Goal: Register for event/course

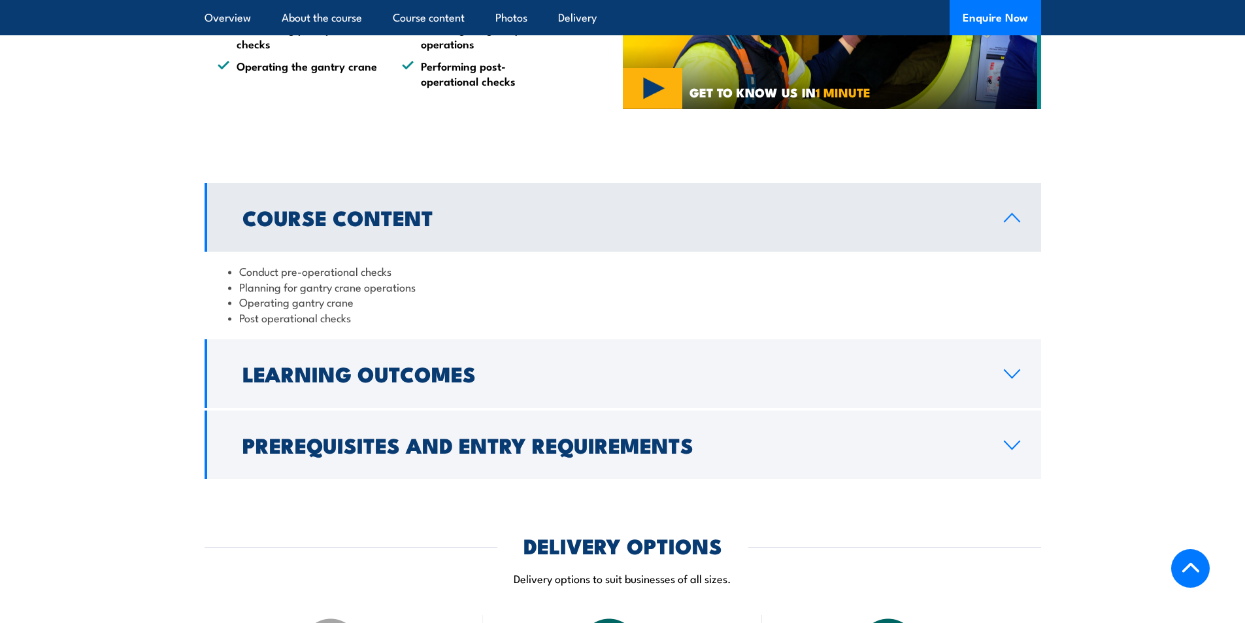
scroll to position [981, 0]
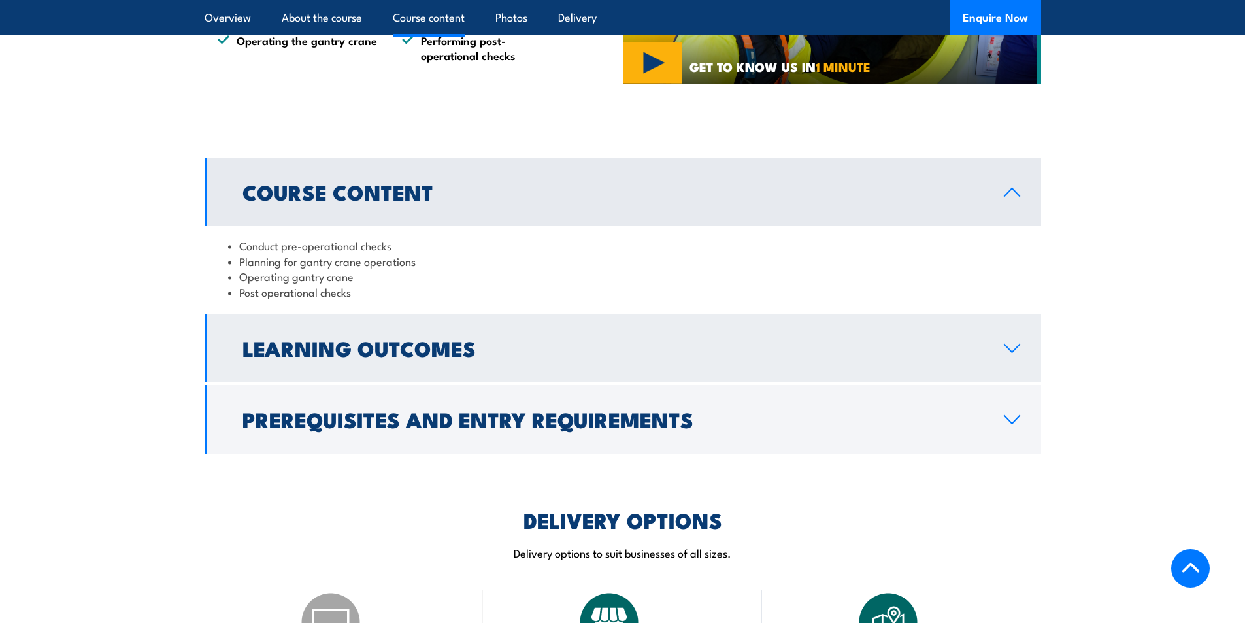
click at [1011, 348] on icon at bounding box center [1013, 348] width 18 height 10
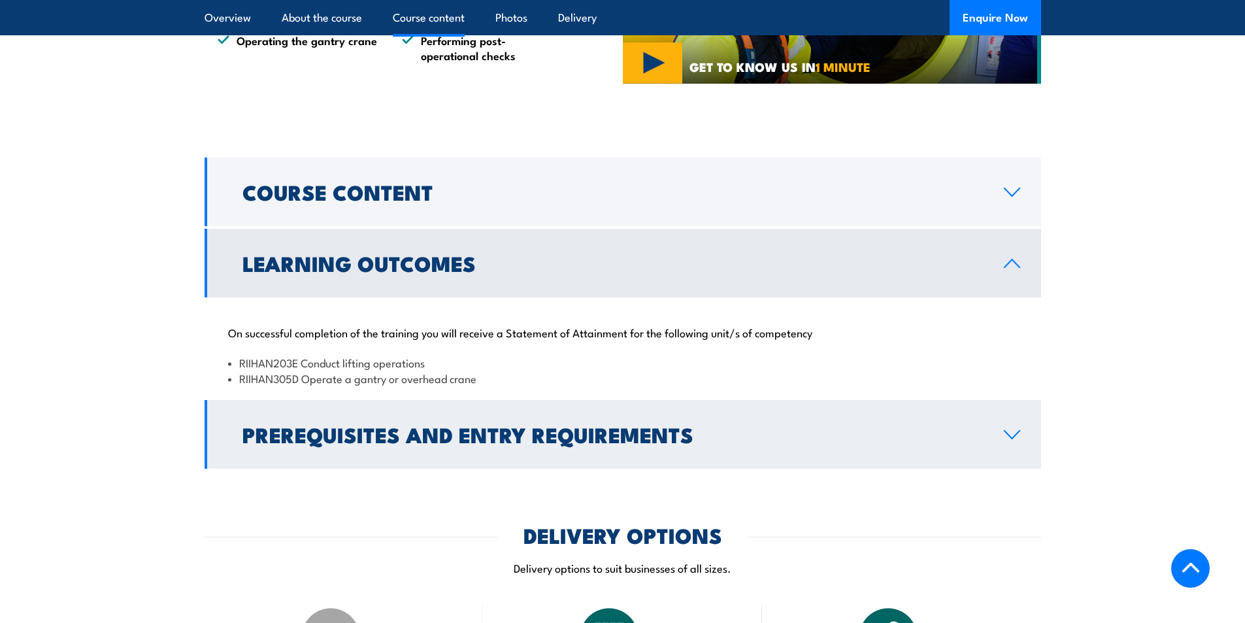
click at [1000, 439] on link "Prerequisites and Entry Requirements" at bounding box center [623, 434] width 837 height 69
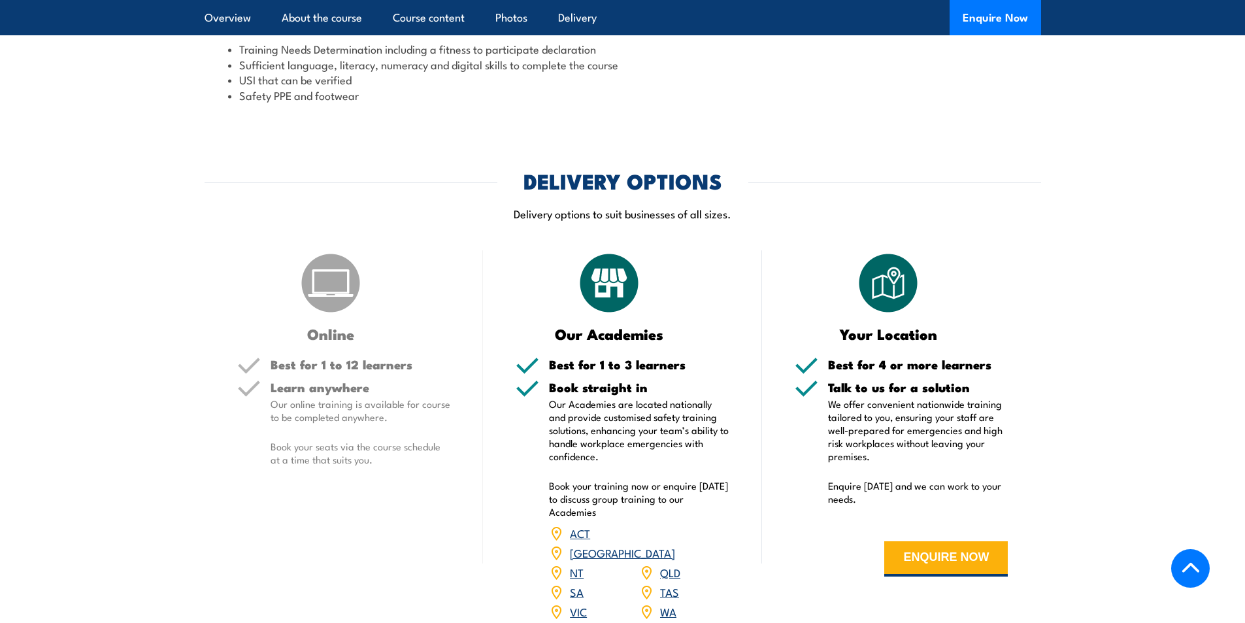
scroll to position [1438, 0]
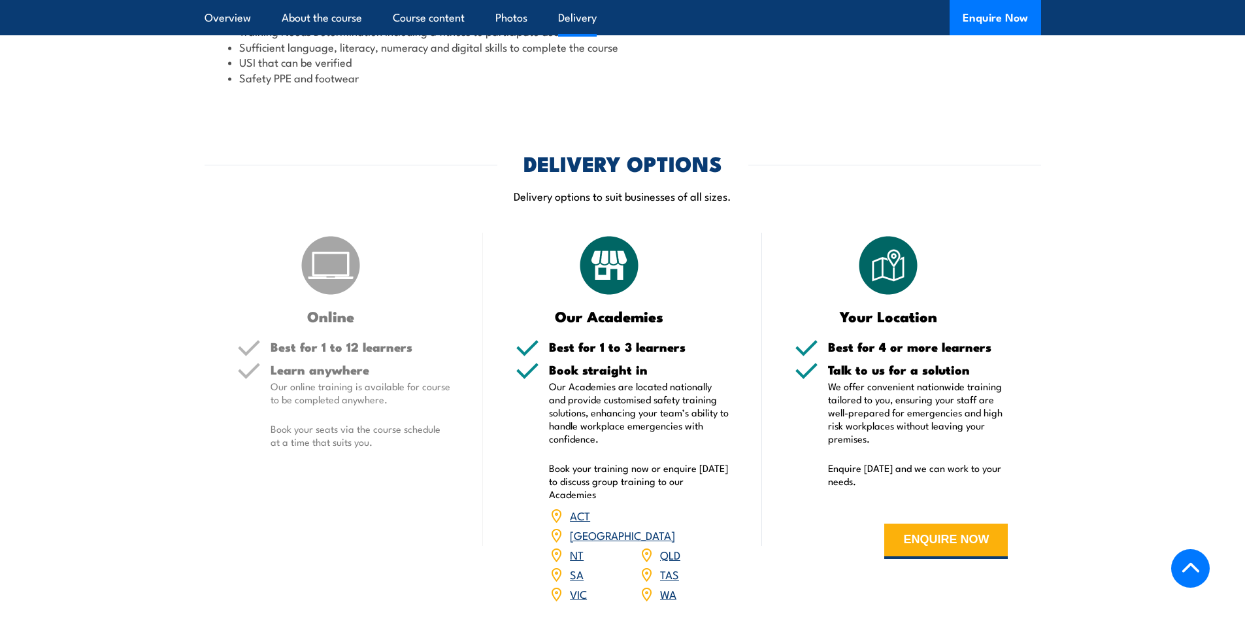
click at [662, 527] on link "[GEOGRAPHIC_DATA]" at bounding box center [622, 535] width 105 height 16
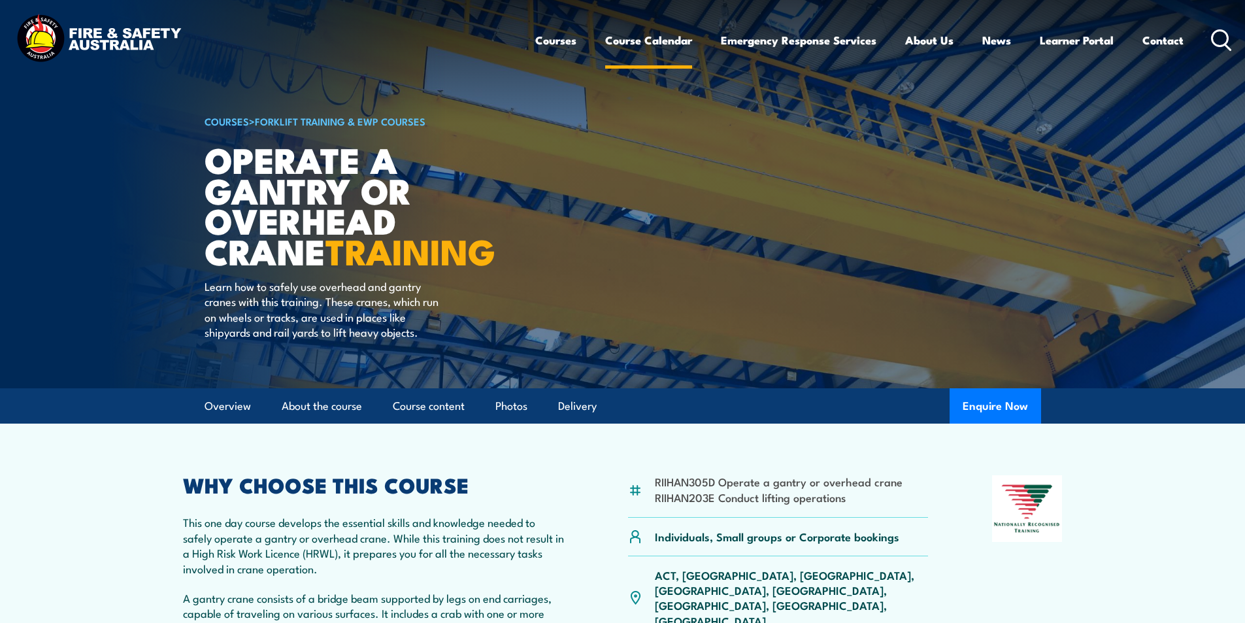
click at [649, 43] on link "Course Calendar" at bounding box center [648, 40] width 87 height 35
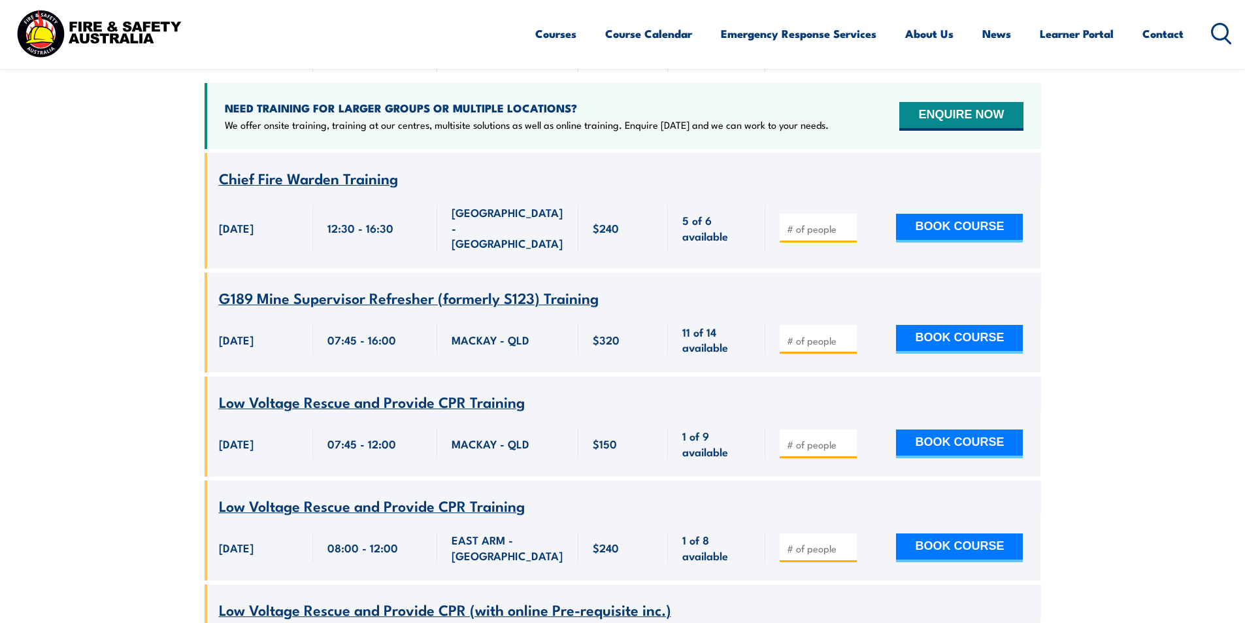
scroll to position [131, 0]
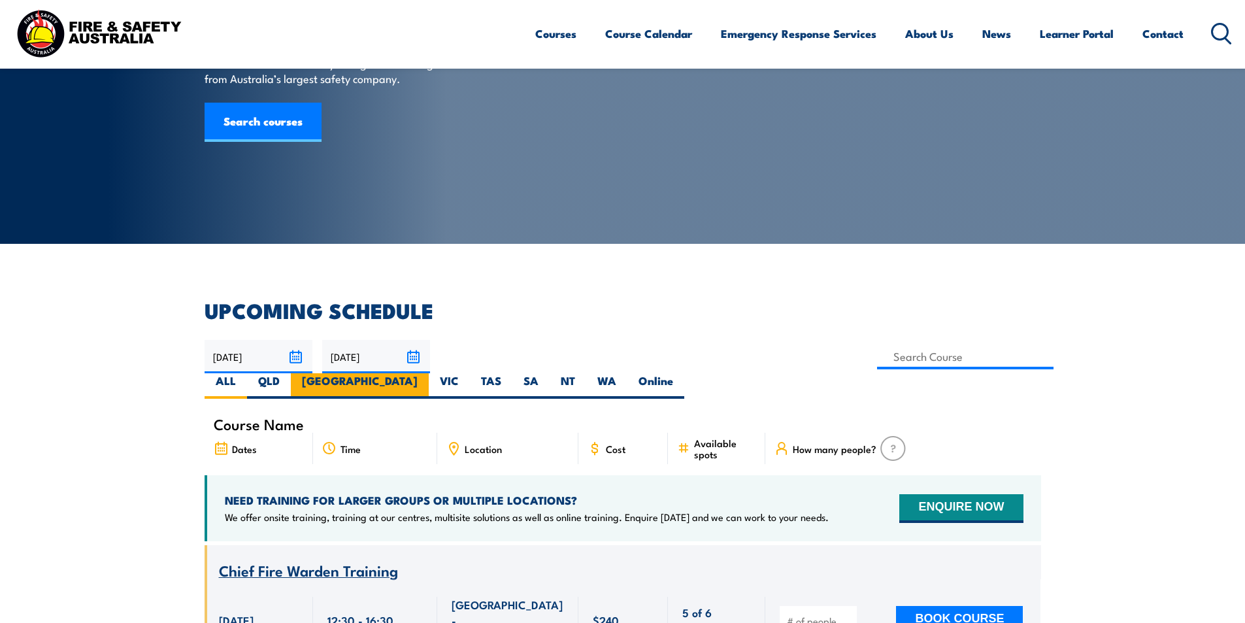
click at [429, 373] on label "[GEOGRAPHIC_DATA]" at bounding box center [360, 385] width 138 height 25
click at [426, 373] on input "[GEOGRAPHIC_DATA]" at bounding box center [422, 377] width 8 height 8
radio input "true"
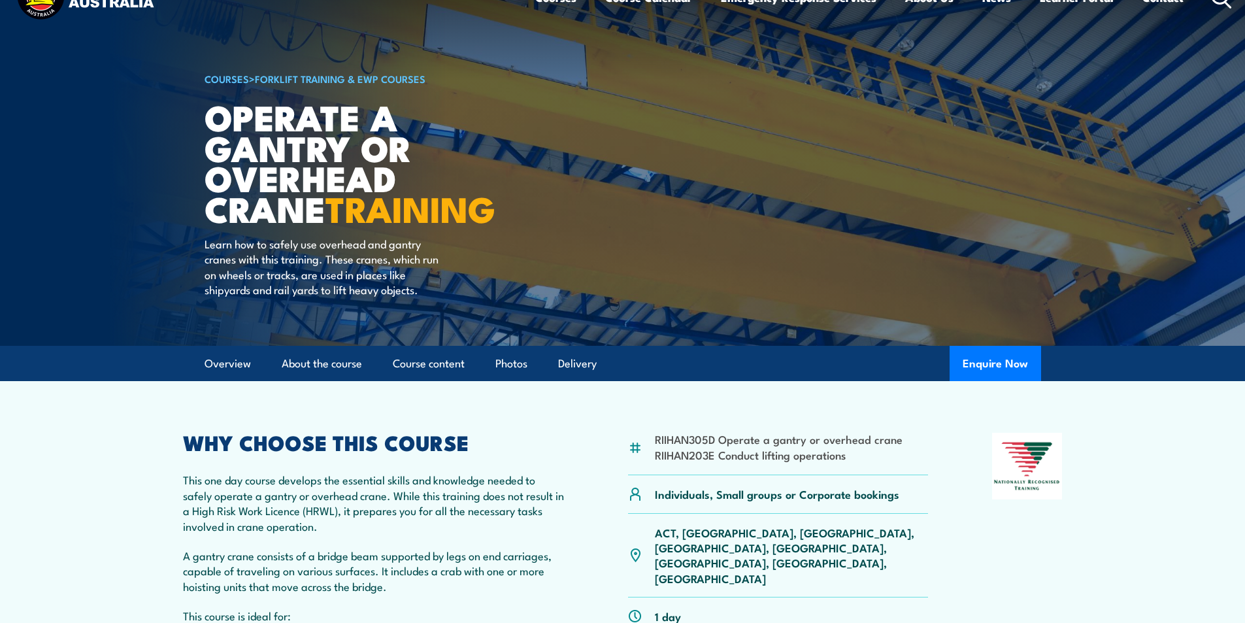
scroll to position [65, 0]
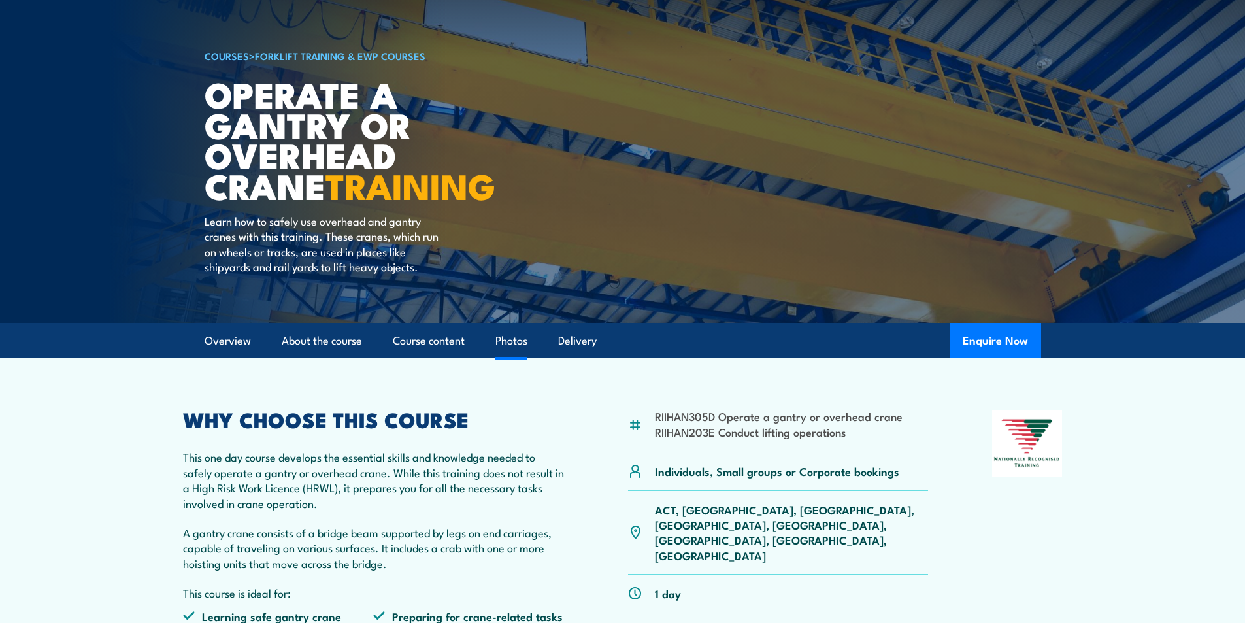
click at [500, 342] on link "Photos" at bounding box center [512, 341] width 32 height 35
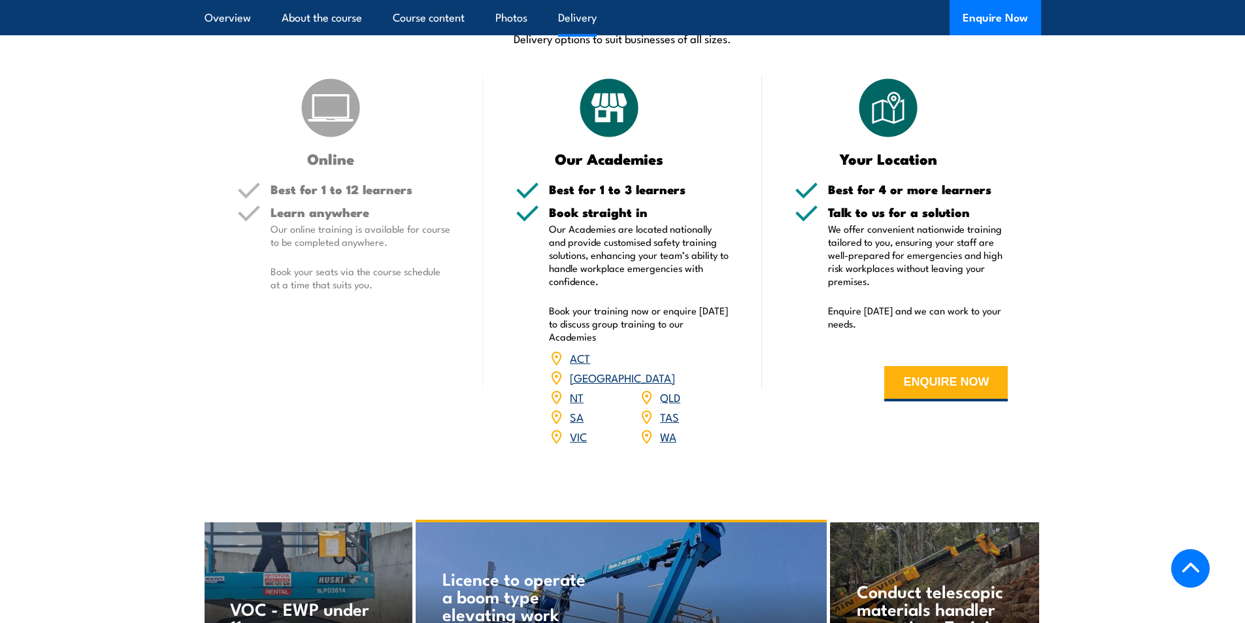
scroll to position [1485, 0]
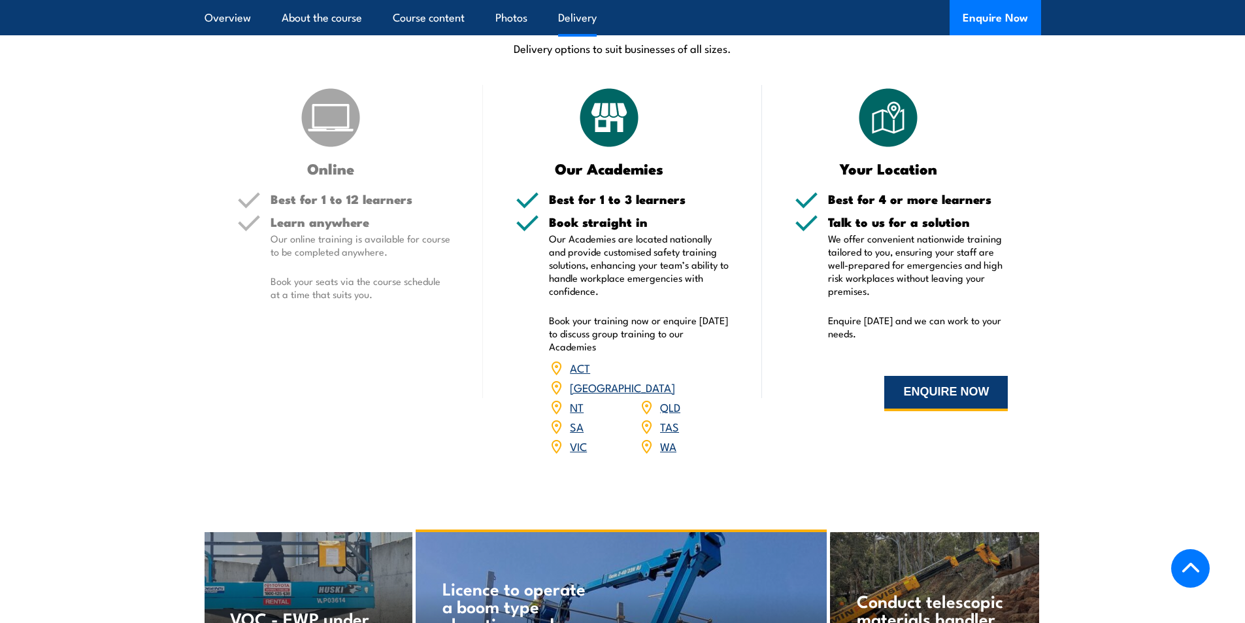
click at [930, 390] on button "ENQUIRE NOW" at bounding box center [947, 393] width 124 height 35
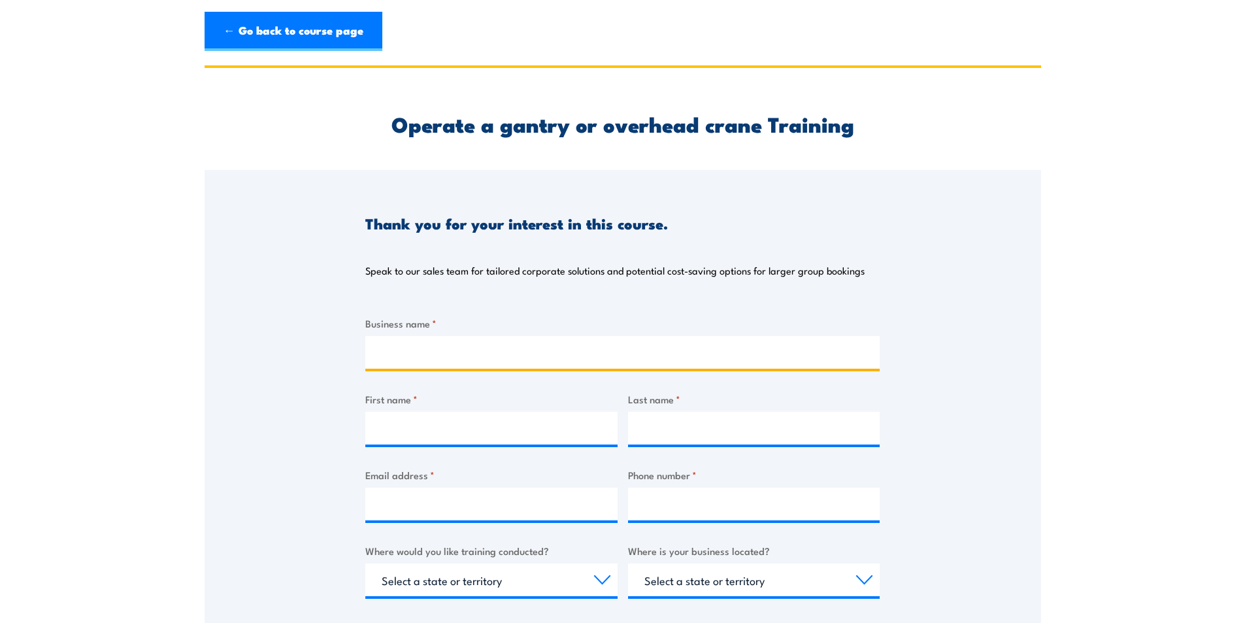
click at [461, 349] on input "Business name *" at bounding box center [622, 352] width 515 height 33
type input "ANSTO"
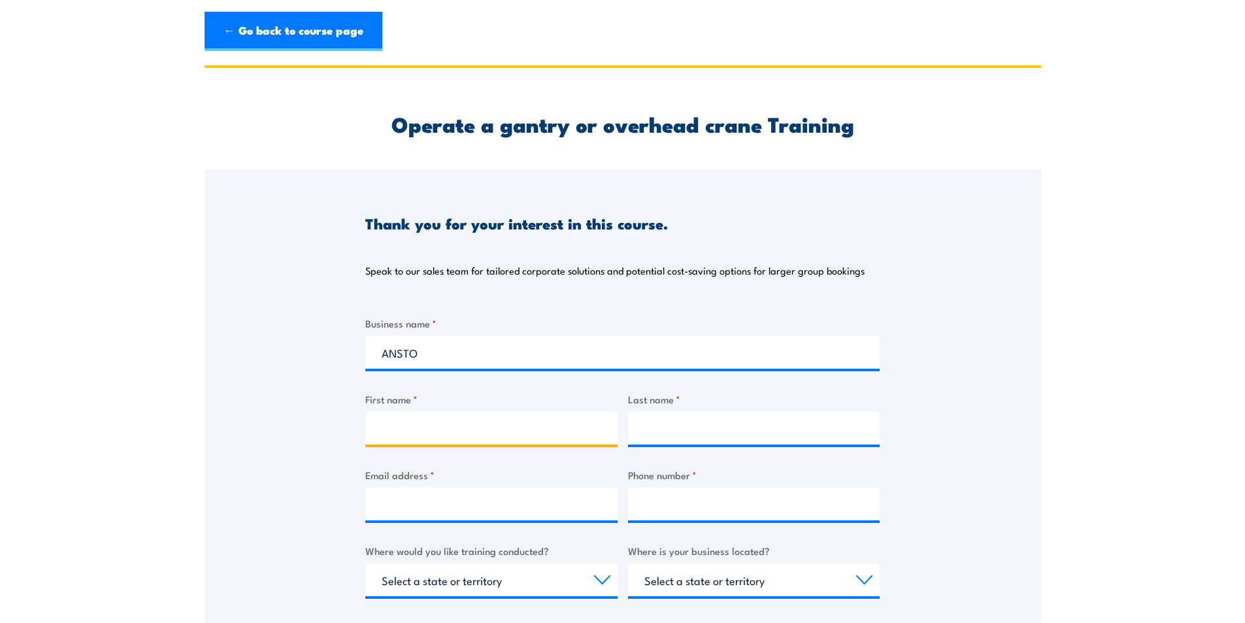
click at [416, 428] on input "First name *" at bounding box center [491, 428] width 252 height 33
type input "[PERSON_NAME]"
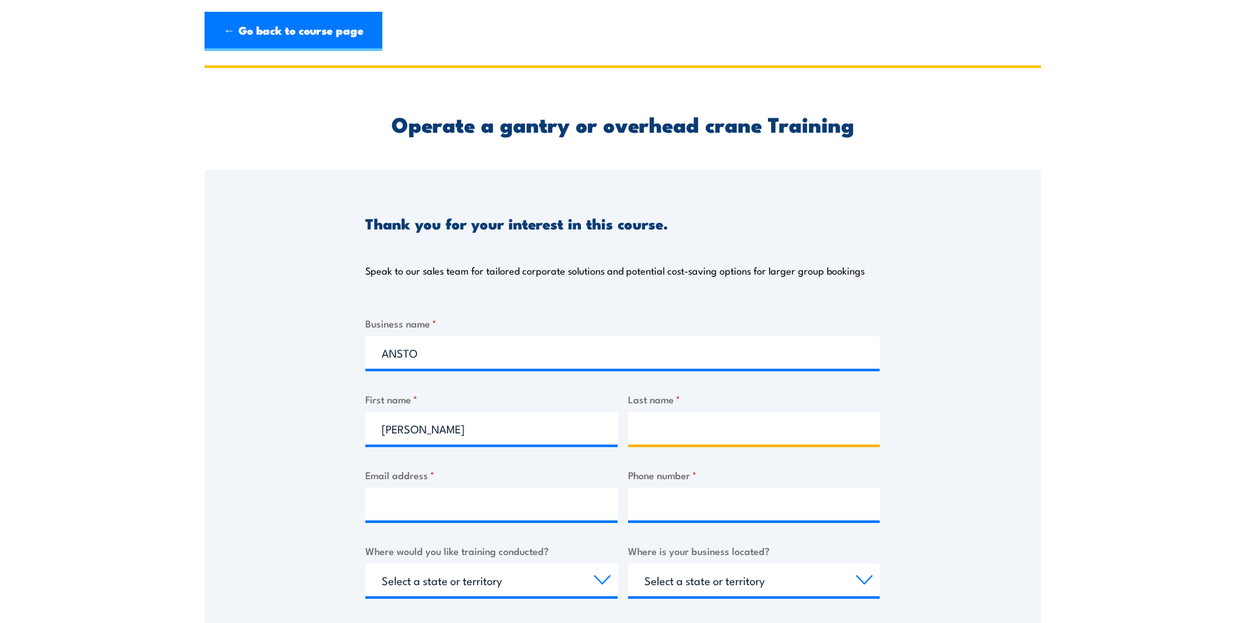
click at [673, 430] on input "Last name *" at bounding box center [754, 428] width 252 height 33
type input "[PERSON_NAME]"
click at [670, 466] on div "Business name * ANSTO First name * [PERSON_NAME] Last name * [PERSON_NAME] Emai…" at bounding box center [622, 562] width 515 height 492
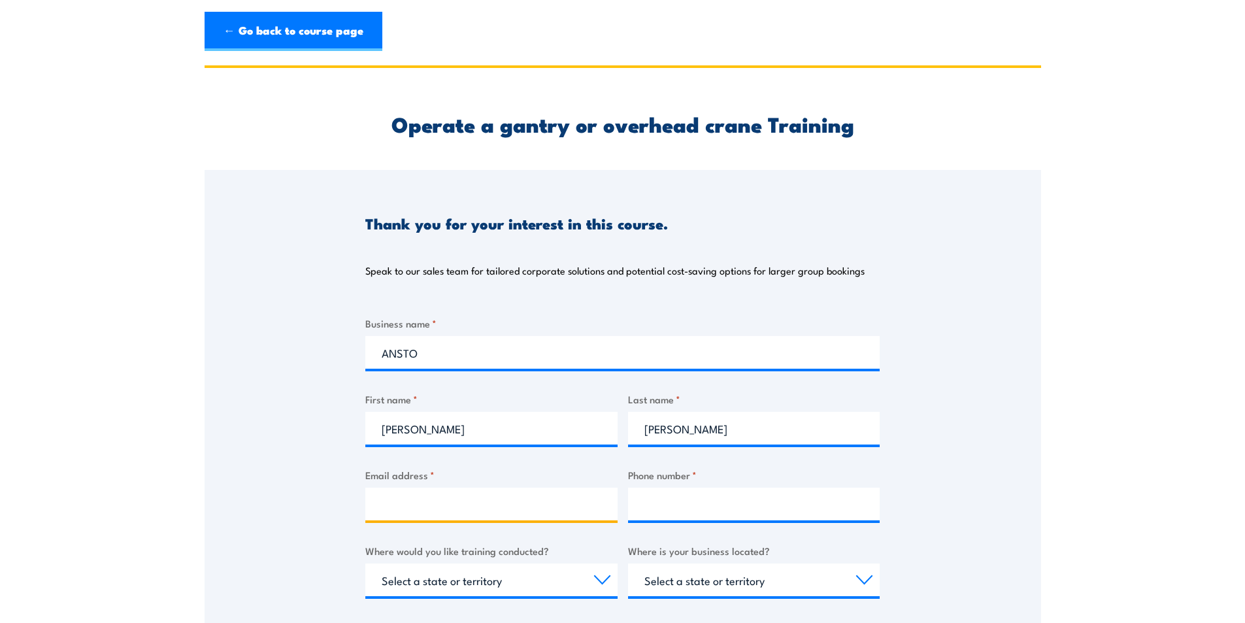
click at [485, 508] on input "Email address *" at bounding box center [491, 504] width 252 height 33
type input "[EMAIL_ADDRESS][DOMAIN_NAME]"
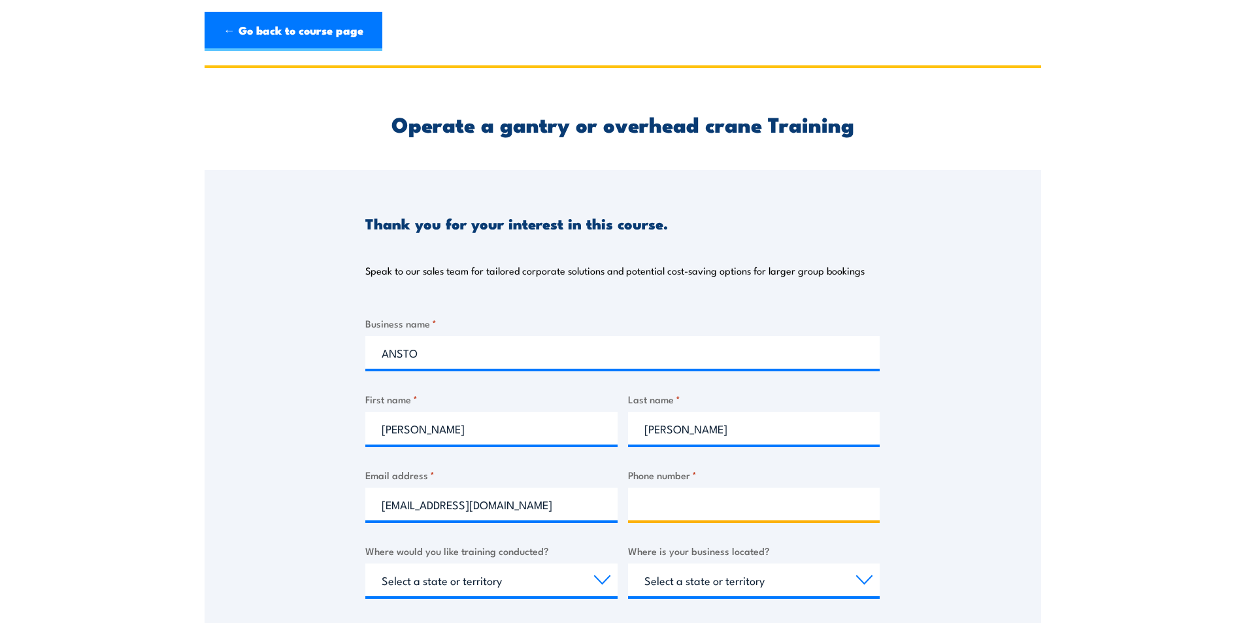
click at [669, 497] on input "Phone number *" at bounding box center [754, 504] width 252 height 33
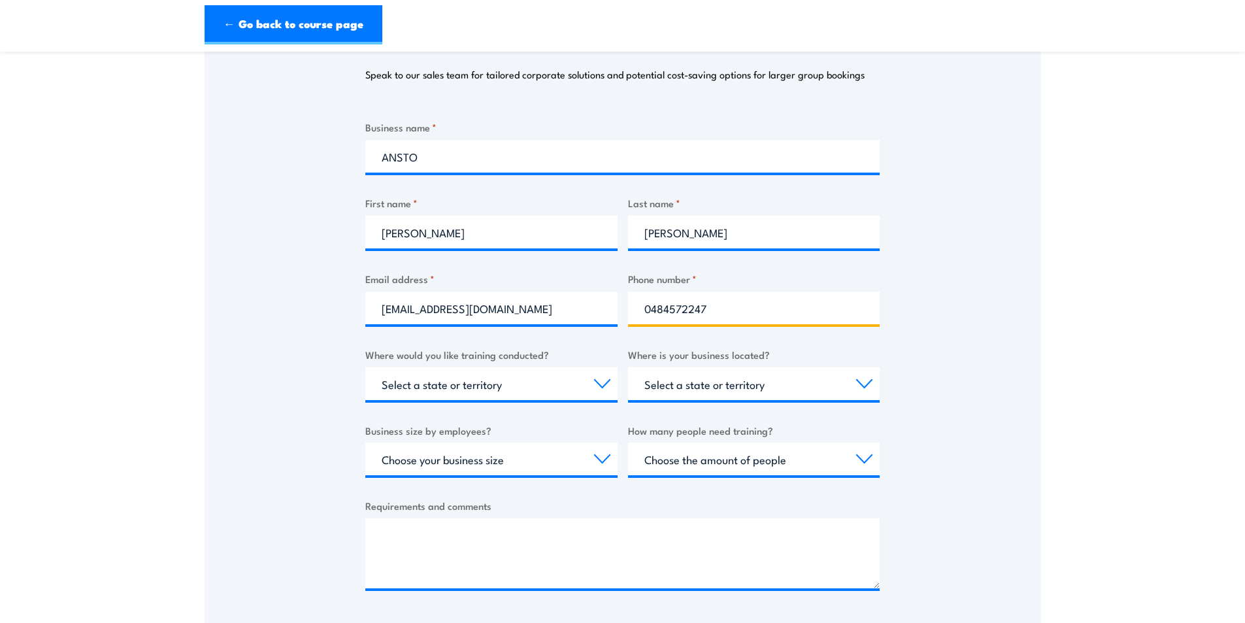
type input "0484572247"
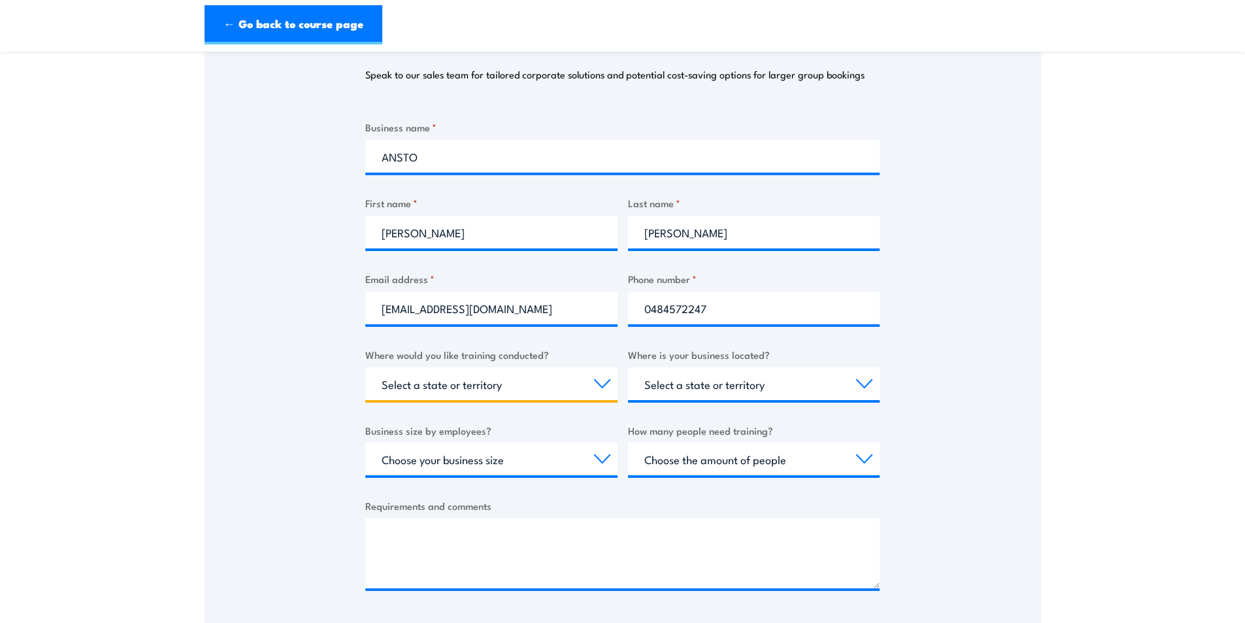
click at [558, 385] on select "Select a state or territory Nationally - multiple locations [GEOGRAPHIC_DATA] […" at bounding box center [491, 383] width 252 height 33
select select "[GEOGRAPHIC_DATA]"
click at [365, 367] on select "Select a state or territory Nationally - multiple locations [GEOGRAPHIC_DATA] […" at bounding box center [491, 383] width 252 height 33
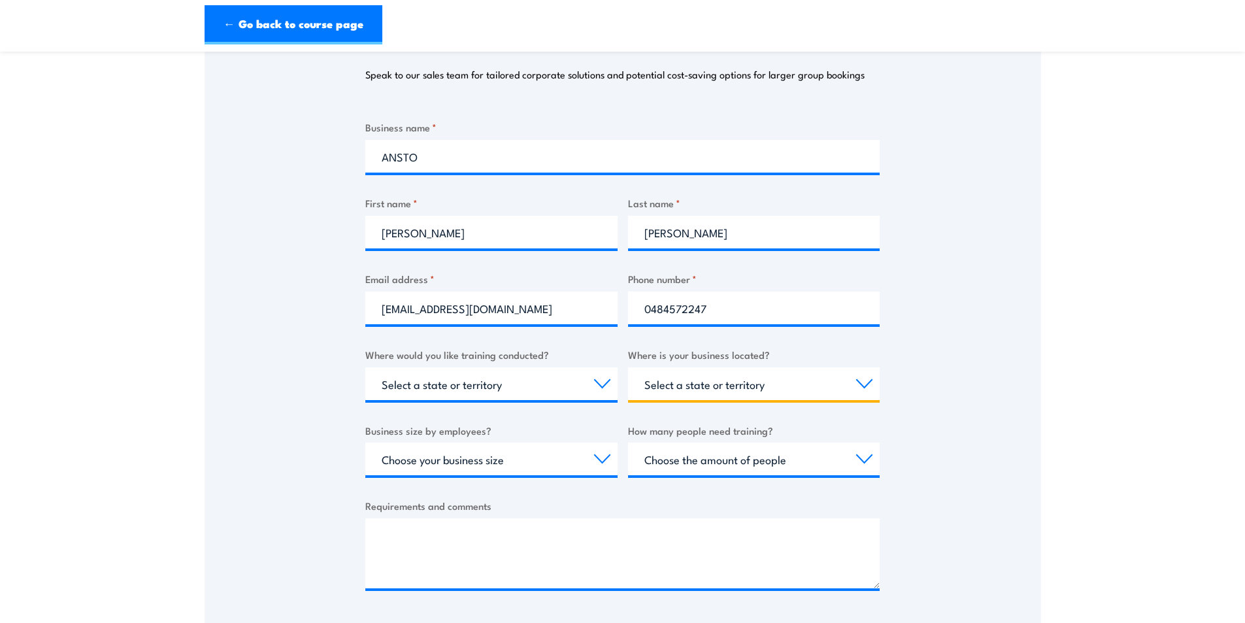
click at [794, 386] on select "Select a state or territory [GEOGRAPHIC_DATA] [GEOGRAPHIC_DATA] [GEOGRAPHIC_DAT…" at bounding box center [754, 383] width 252 height 33
select select "[GEOGRAPHIC_DATA]"
click at [628, 367] on select "Select a state or territory [GEOGRAPHIC_DATA] [GEOGRAPHIC_DATA] [GEOGRAPHIC_DAT…" at bounding box center [754, 383] width 252 height 33
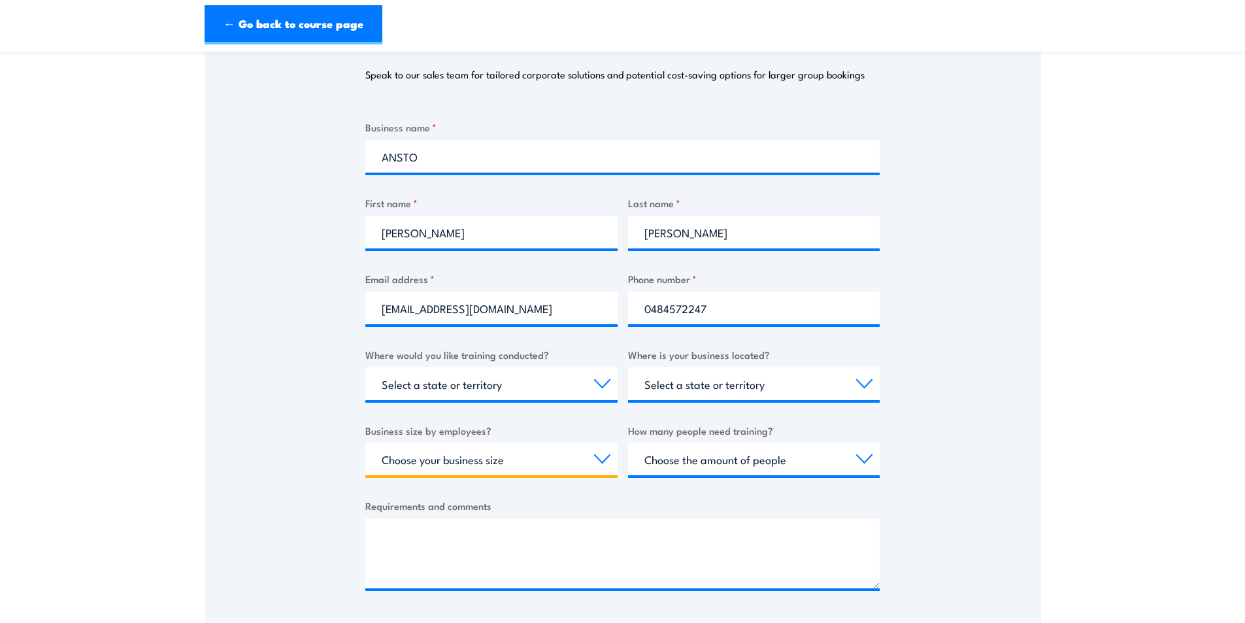
click at [510, 465] on select "Choose your business size 1 to 19 20 to 199 200+" at bounding box center [491, 459] width 252 height 33
click at [365, 443] on select "Choose your business size 1 to 19 20 to 199 200+" at bounding box center [491, 459] width 252 height 33
click at [602, 464] on select "Choose your business size 1 to 19 20 to 199 200+" at bounding box center [491, 459] width 252 height 33
select select "200+"
click at [365, 443] on select "Choose your business size 1 to 19 20 to 199 200+" at bounding box center [491, 459] width 252 height 33
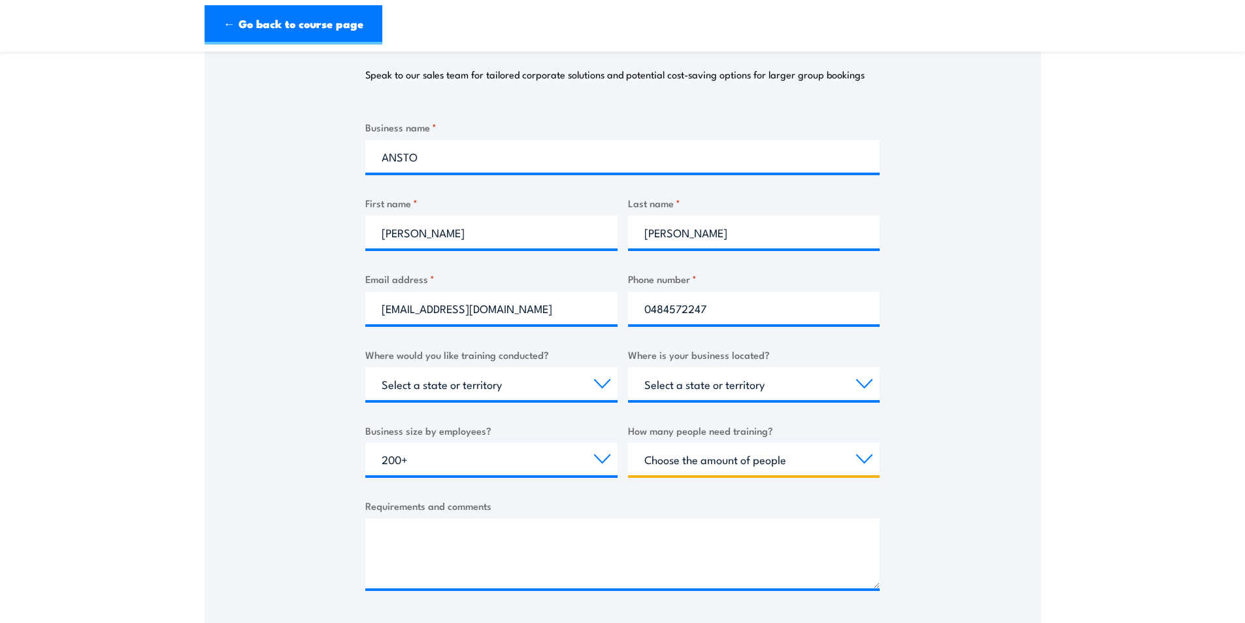
click at [863, 468] on select "Choose the amount of people 1 to 4 5 to 19 20+" at bounding box center [754, 459] width 252 height 33
select select "5 to 19"
click at [628, 443] on select "Choose the amount of people 1 to 4 5 to 19 20+" at bounding box center [754, 459] width 252 height 33
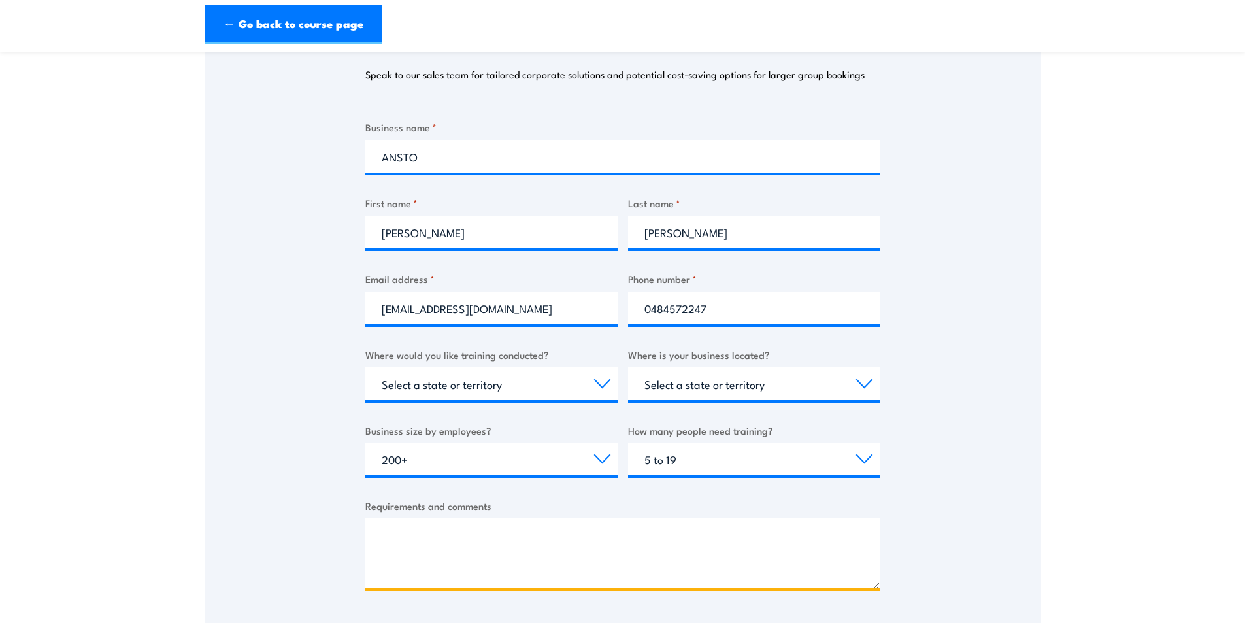
click at [444, 534] on textarea "Requirements and comments" at bounding box center [622, 553] width 515 height 70
click at [819, 537] on textarea "Could you please provide a quote to deliver this training onsite at ANSTO for o…" at bounding box center [622, 553] width 515 height 70
type textarea "Could you please provide a quote to deliver this training onsite at ANSTO for o…"
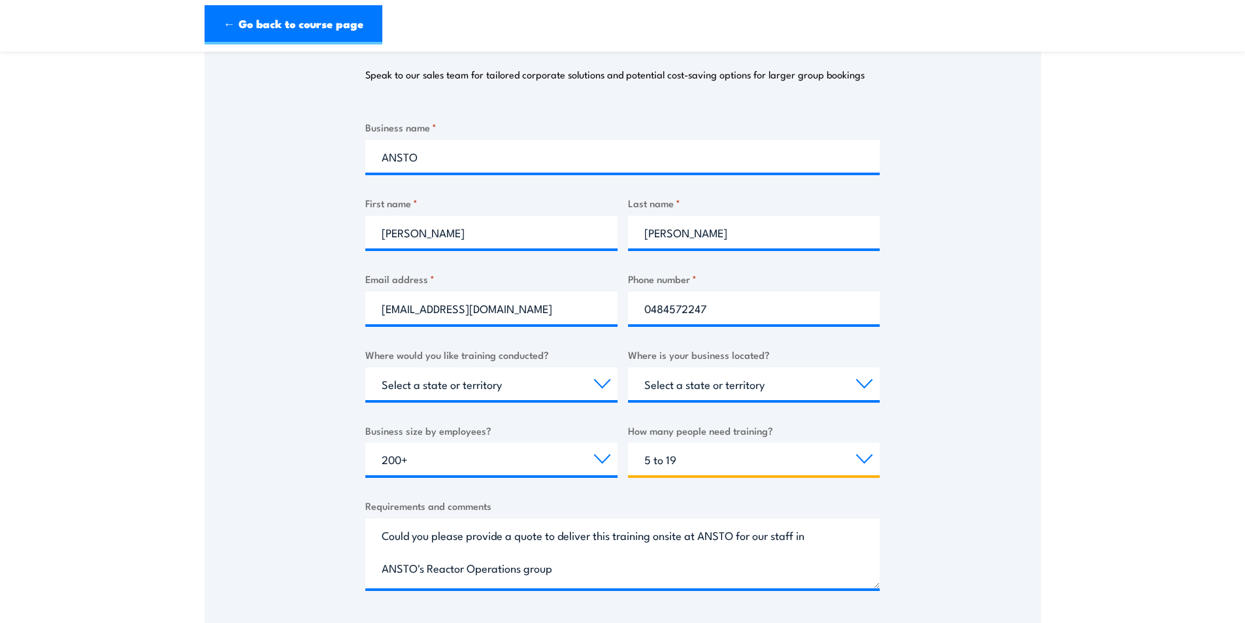
click at [856, 456] on select "Choose the amount of people 1 to 4 5 to 19 20+" at bounding box center [754, 459] width 252 height 33
select select "20+"
click at [628, 443] on select "Choose the amount of people 1 to 4 5 to 19 20+" at bounding box center [754, 459] width 252 height 33
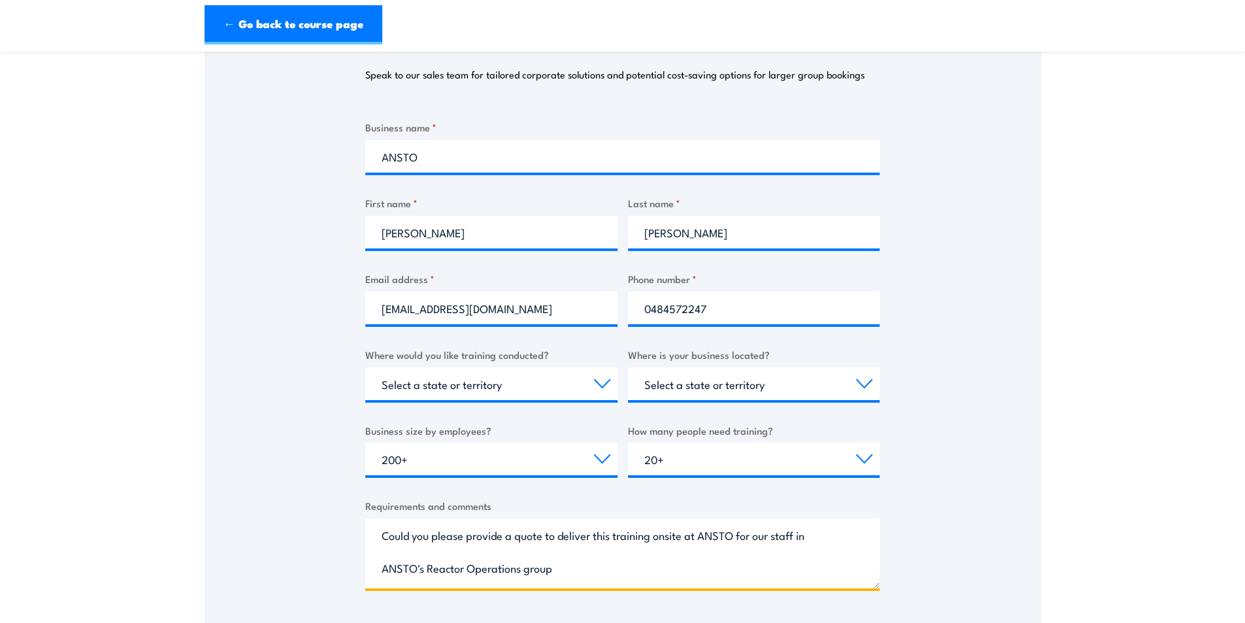
click at [710, 579] on textarea "Could you please provide a quote to deliver this training onsite at ANSTO for o…" at bounding box center [622, 553] width 515 height 70
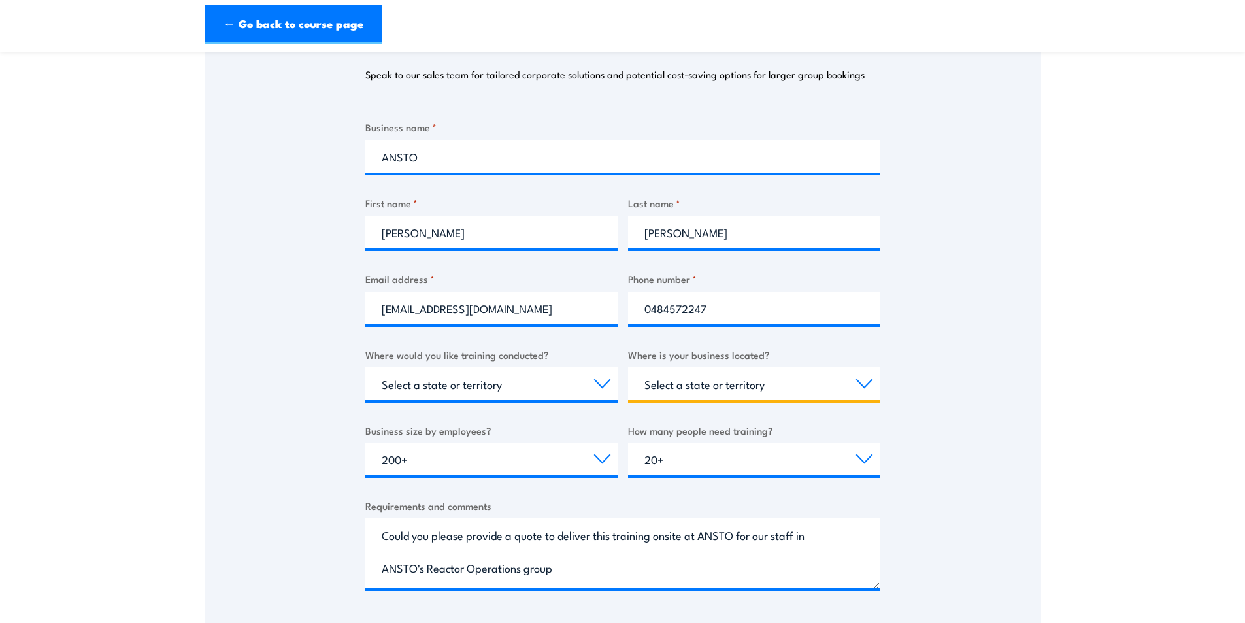
click at [860, 387] on select "Select a state or territory [GEOGRAPHIC_DATA] [GEOGRAPHIC_DATA] [GEOGRAPHIC_DAT…" at bounding box center [754, 383] width 252 height 33
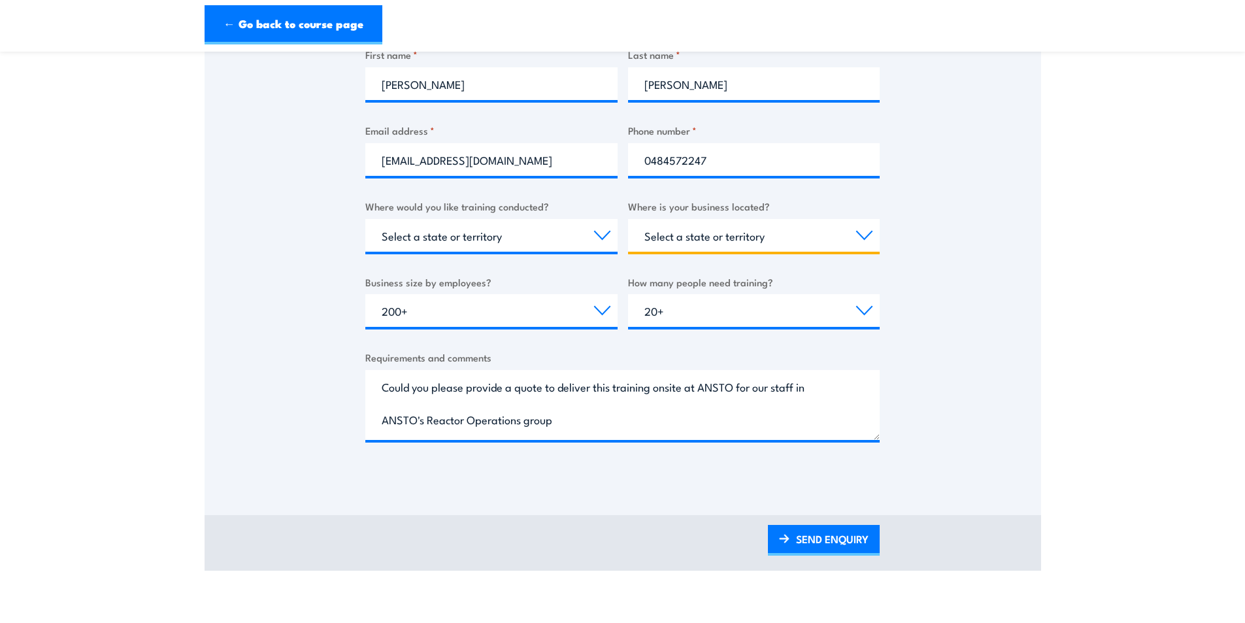
scroll to position [458, 0]
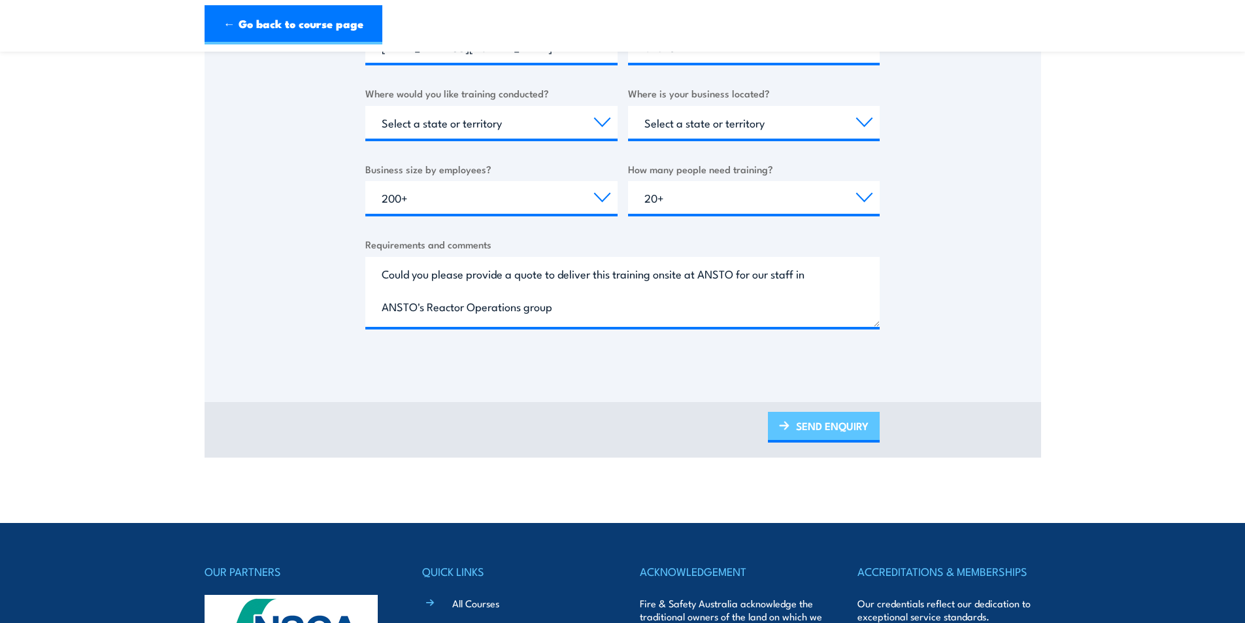
click at [800, 427] on link "SEND ENQUIRY" at bounding box center [824, 427] width 112 height 31
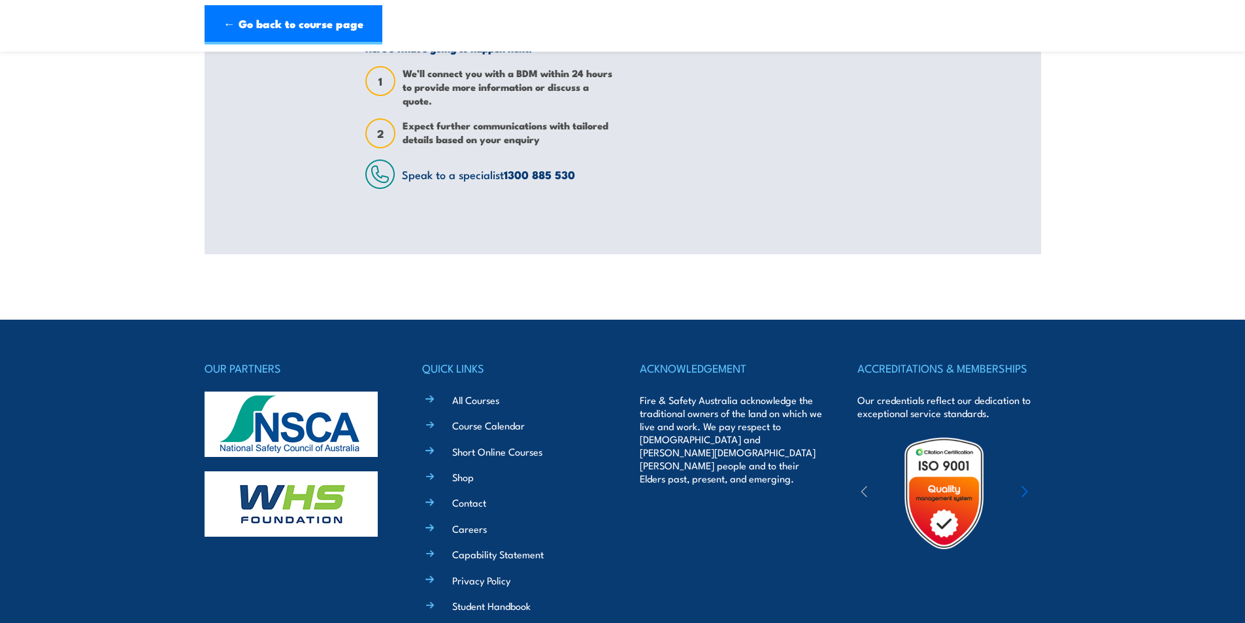
scroll to position [0, 0]
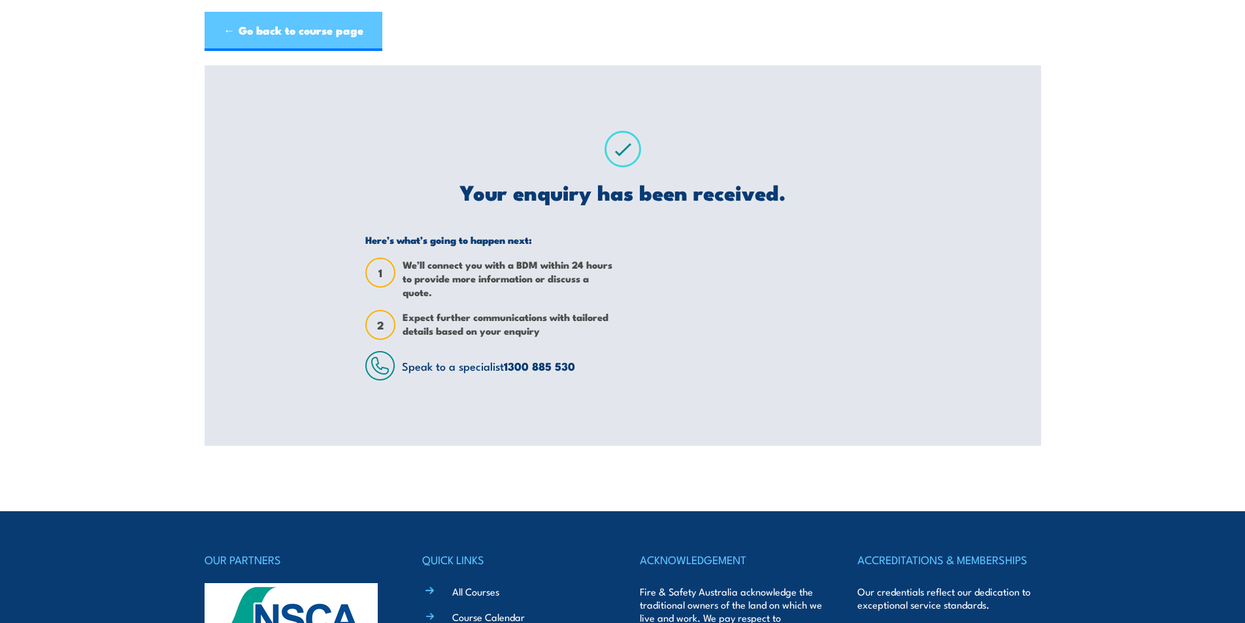
click at [277, 35] on link "← Go back to course page" at bounding box center [294, 31] width 178 height 39
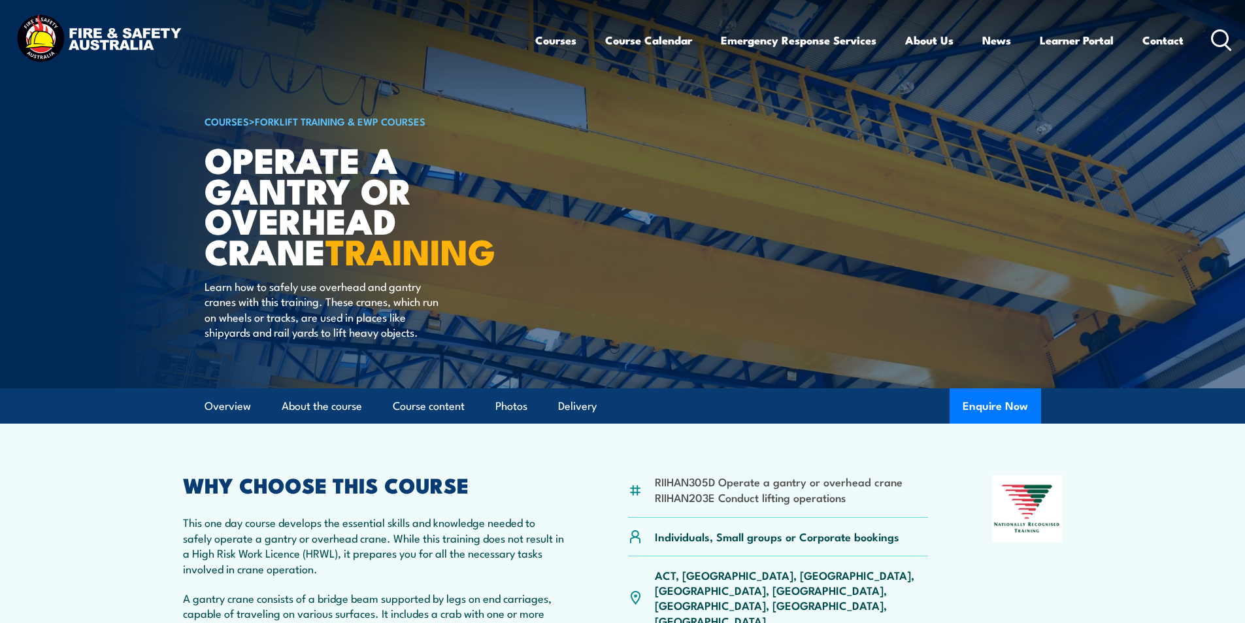
scroll to position [65, 0]
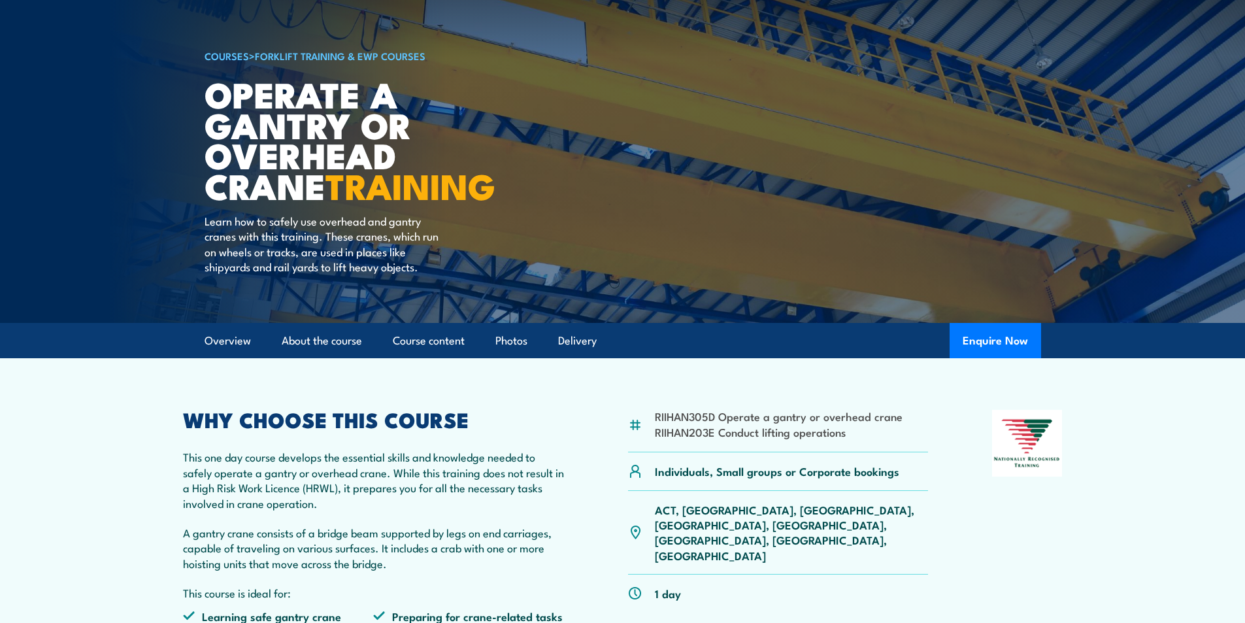
click at [685, 262] on article "COURSES > Forklift Training & EWP Courses Operate a Gantry or Overhead Crane TR…" at bounding box center [623, 129] width 837 height 388
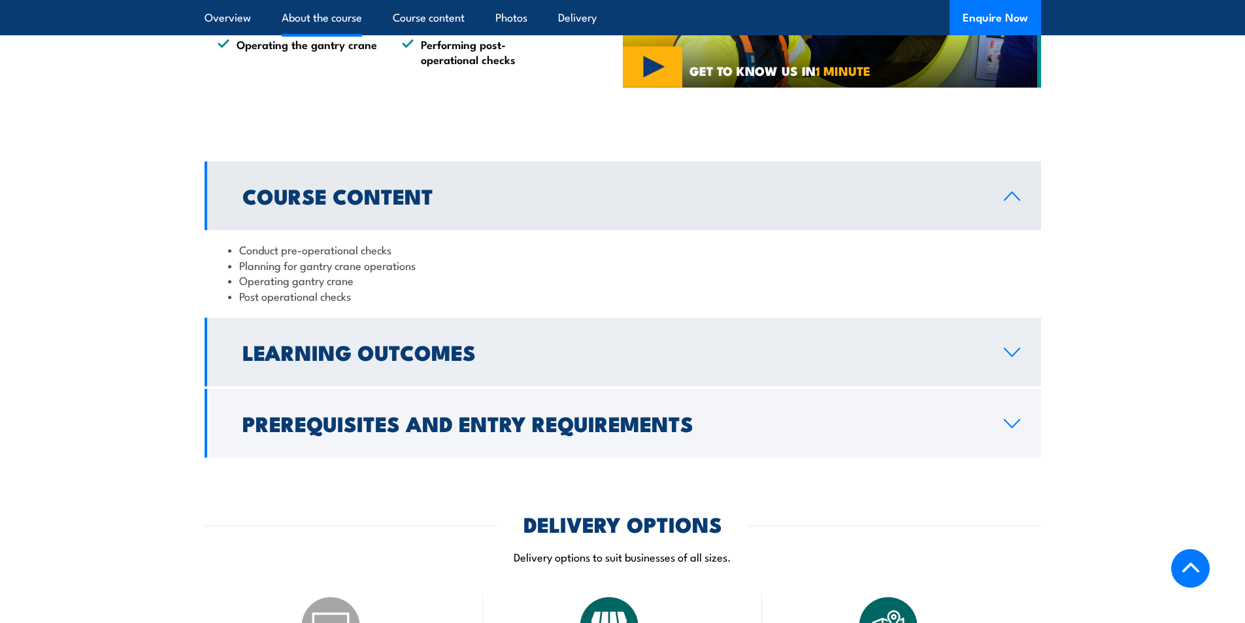
scroll to position [981, 0]
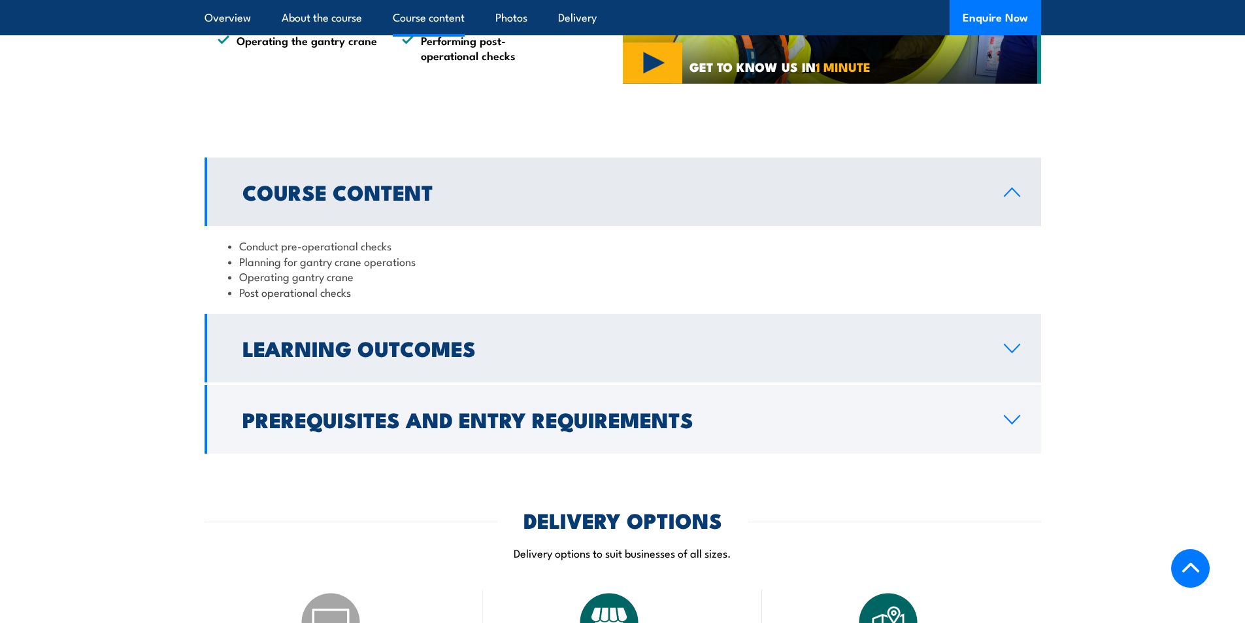
click at [1011, 353] on icon at bounding box center [1013, 348] width 18 height 10
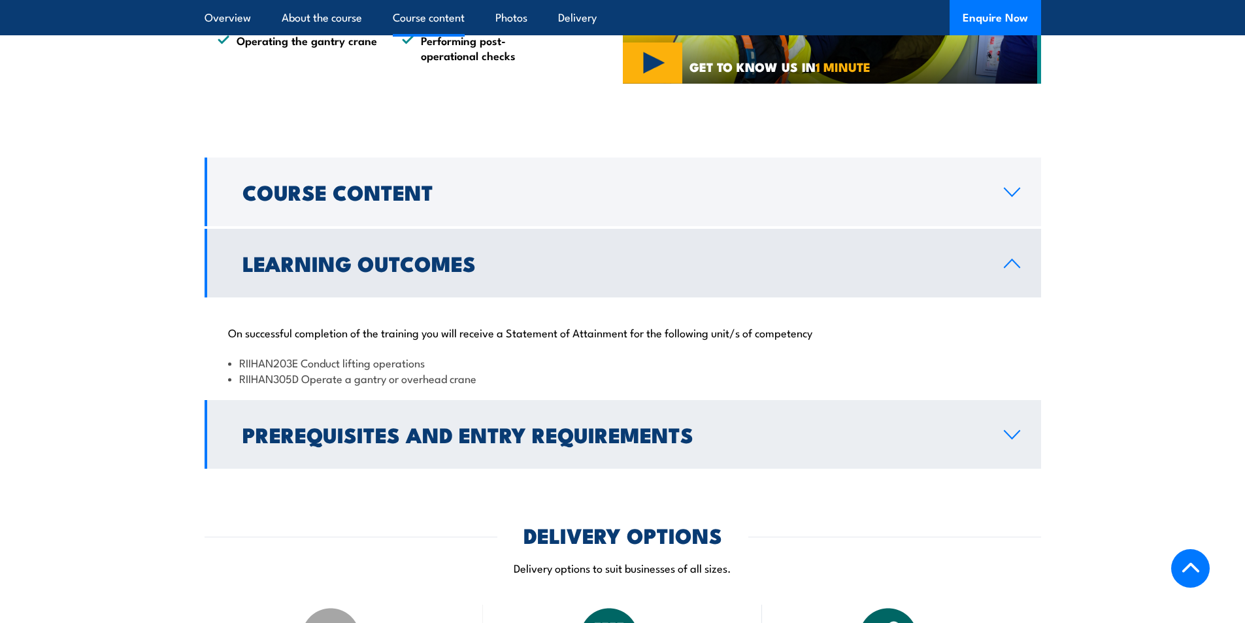
click at [1005, 436] on icon at bounding box center [1013, 435] width 18 height 10
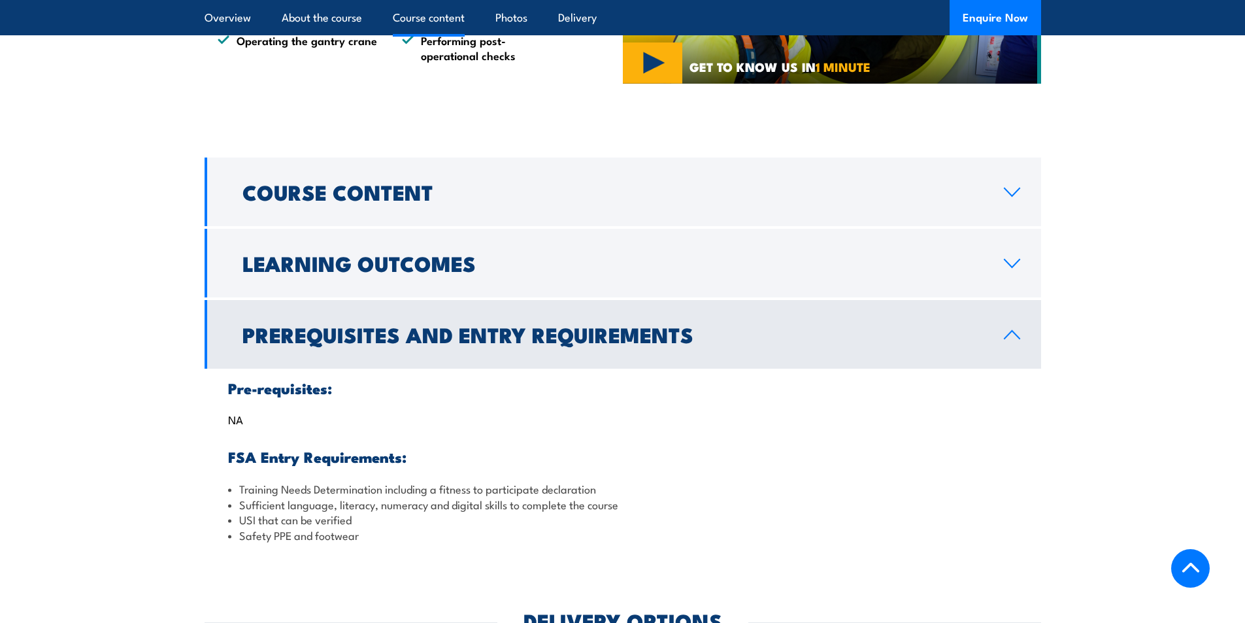
click at [1012, 332] on icon at bounding box center [1013, 335] width 18 height 10
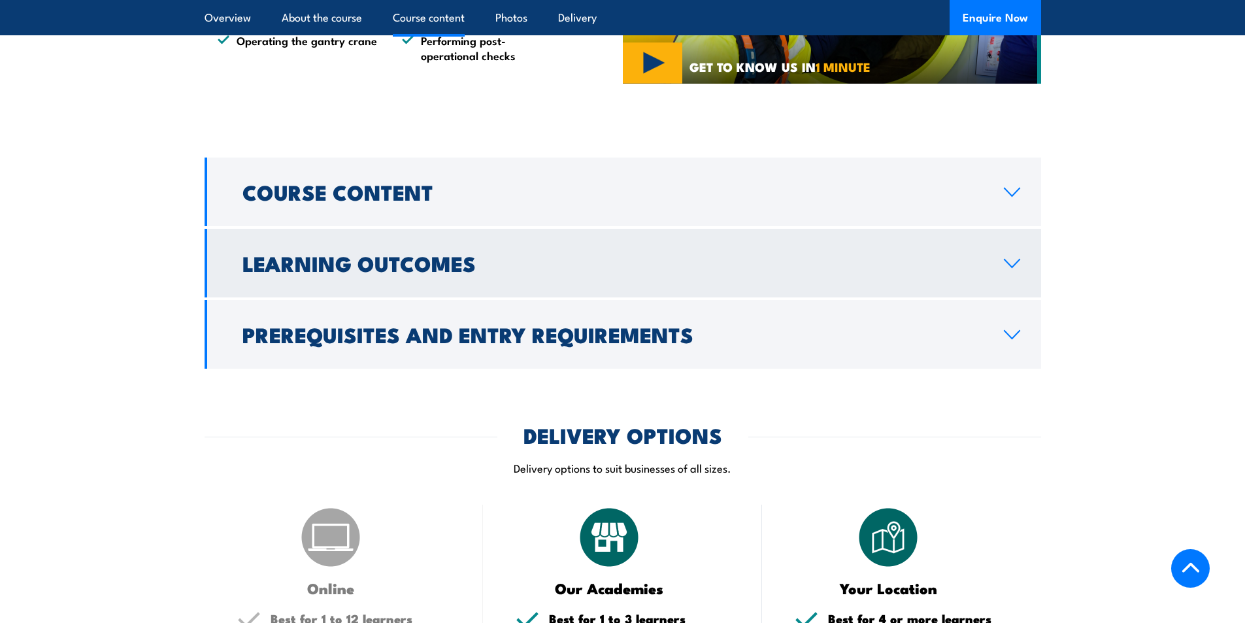
click at [1020, 272] on link "Learning Outcomes" at bounding box center [623, 263] width 837 height 69
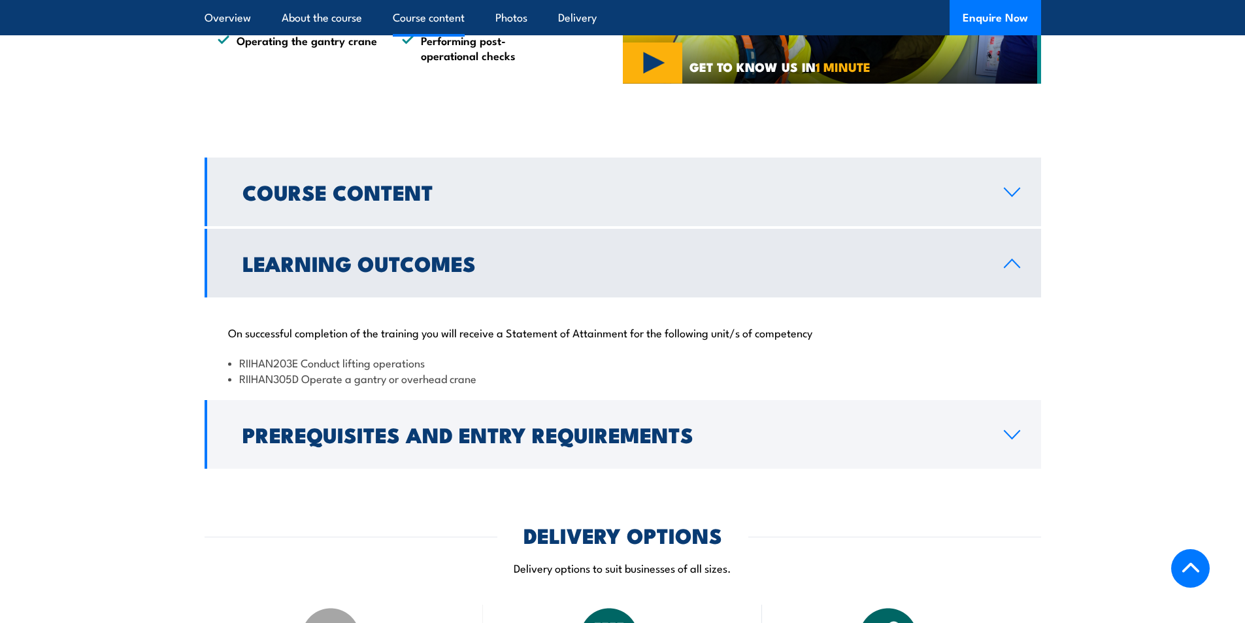
click at [1018, 201] on link "Course Content" at bounding box center [623, 192] width 837 height 69
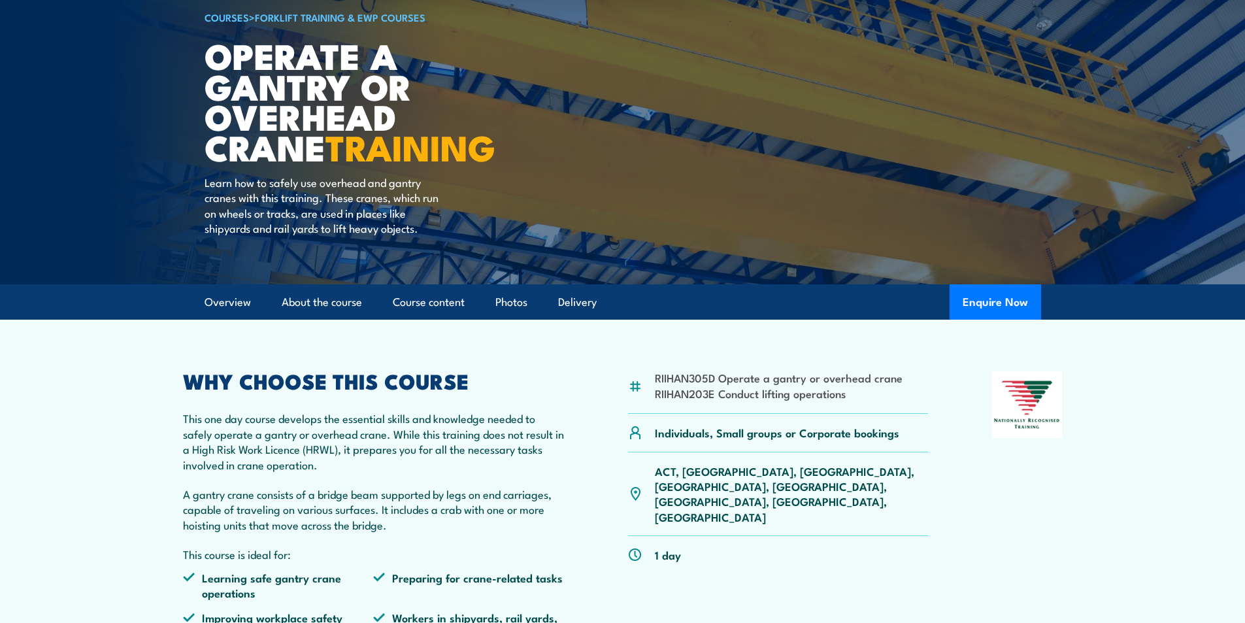
scroll to position [0, 0]
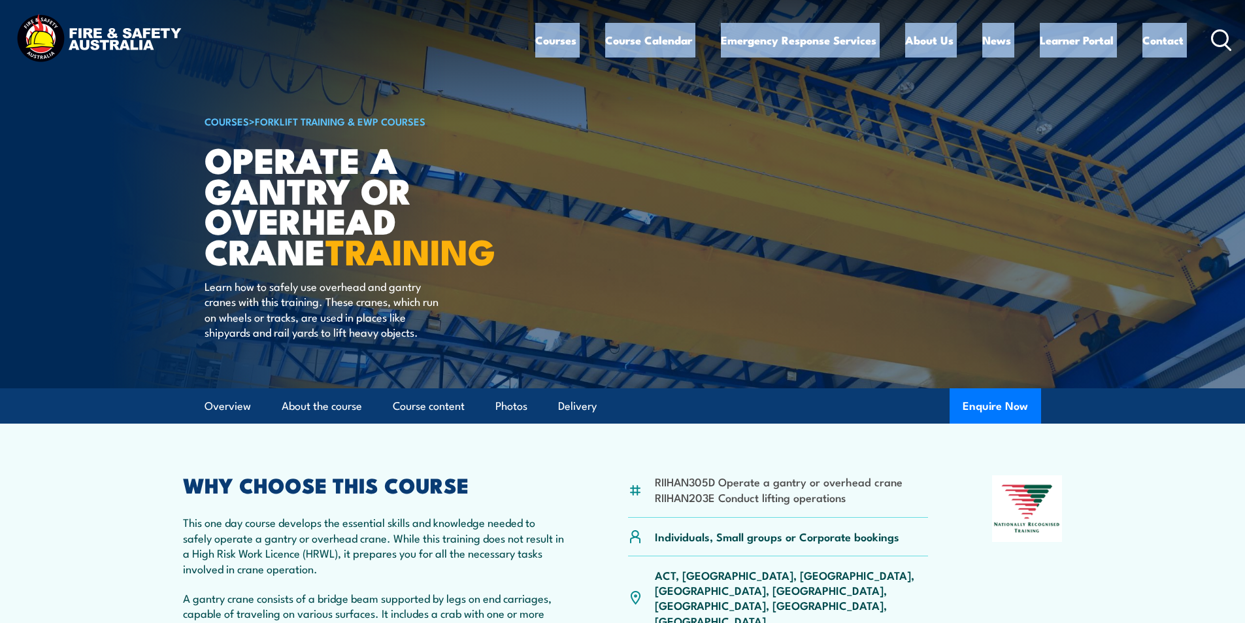
drag, startPoint x: 20, startPoint y: 8, endPoint x: 1193, endPoint y: 371, distance: 1227.0
click at [1193, 371] on body "Courses Course Calendar Emergency Response Services Services Overview Emergency…" at bounding box center [622, 311] width 1245 height 623
